Goal: Find specific page/section: Find specific page/section

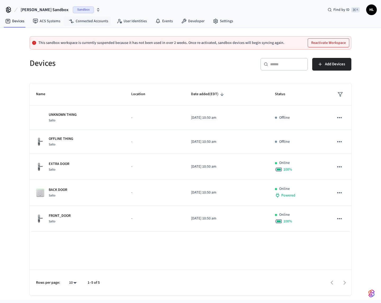
click at [74, 14] on button "Mathew's Sandbox Sandbox" at bounding box center [60, 9] width 83 height 11
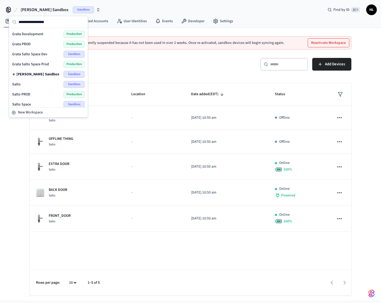
click at [49, 42] on div "Grata PROD Production" at bounding box center [48, 44] width 73 height 7
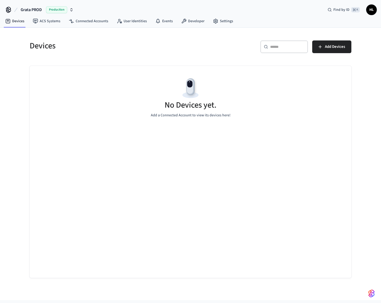
click at [54, 27] on nav "Devices ACS Systems Connected Accounts User Identities Events Developer Settings" at bounding box center [119, 21] width 236 height 12
drag, startPoint x: 53, startPoint y: 21, endPoint x: 82, endPoint y: 44, distance: 37.2
click at [53, 21] on link "ACS Systems" at bounding box center [47, 21] width 36 height 10
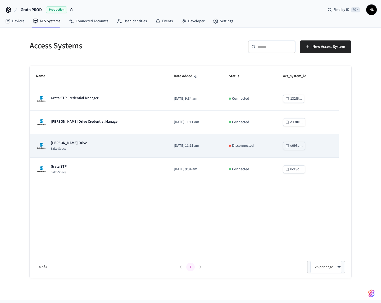
click at [145, 146] on div "[PERSON_NAME] Drive Salto Space" at bounding box center [98, 146] width 125 height 11
